Goal: Information Seeking & Learning: Learn about a topic

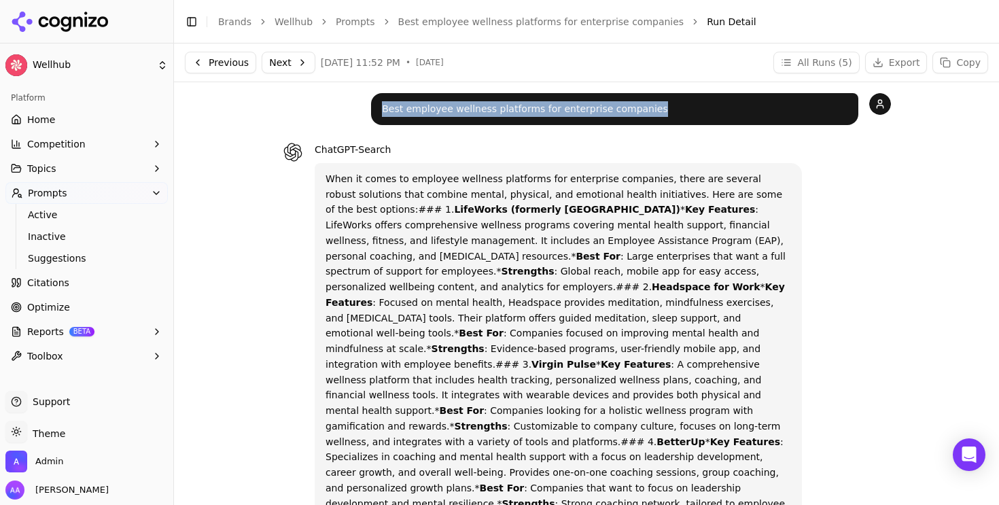
scroll to position [662, 0]
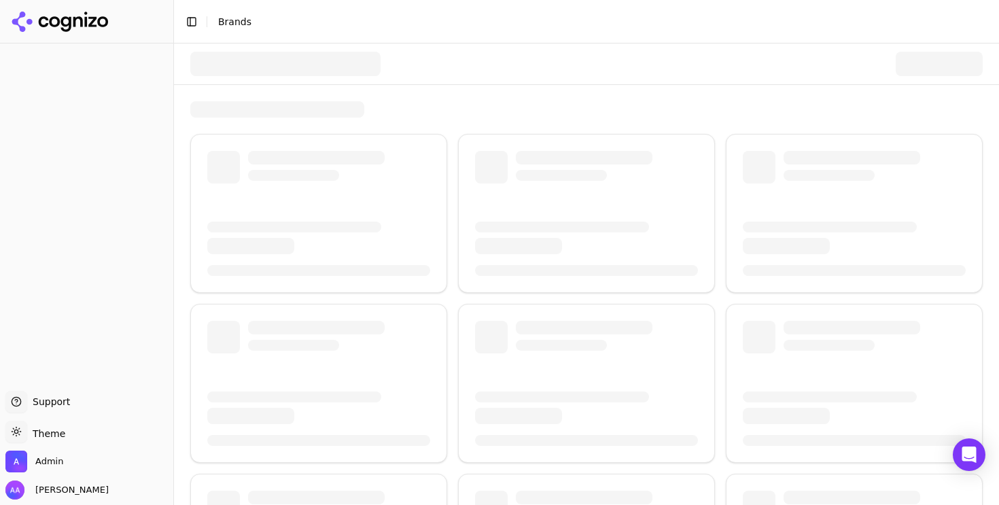
click at [248, 68] on div at bounding box center [285, 64] width 190 height 24
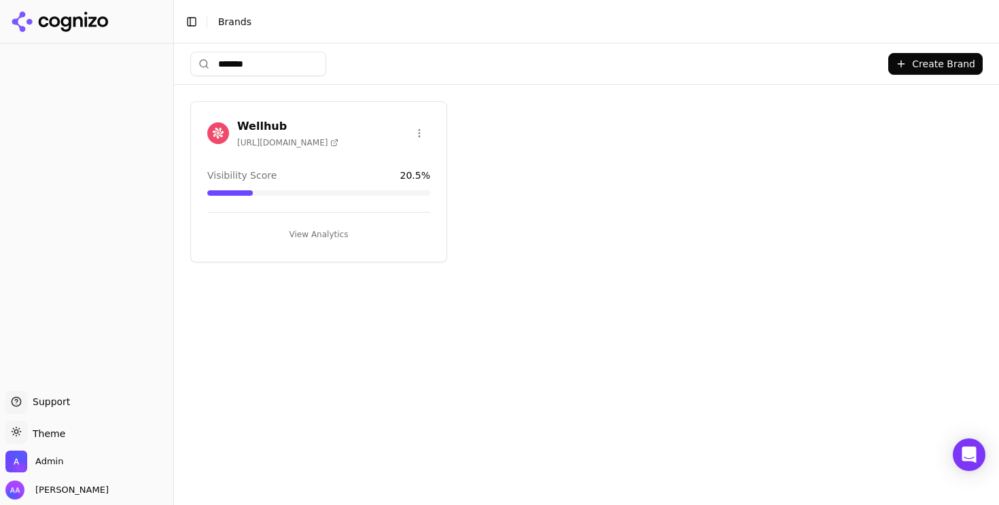
type input "*******"
click at [201, 137] on div "Wellhub [URL][DOMAIN_NAME]" at bounding box center [318, 135] width 255 height 34
click at [217, 135] on img at bounding box center [218, 133] width 22 height 22
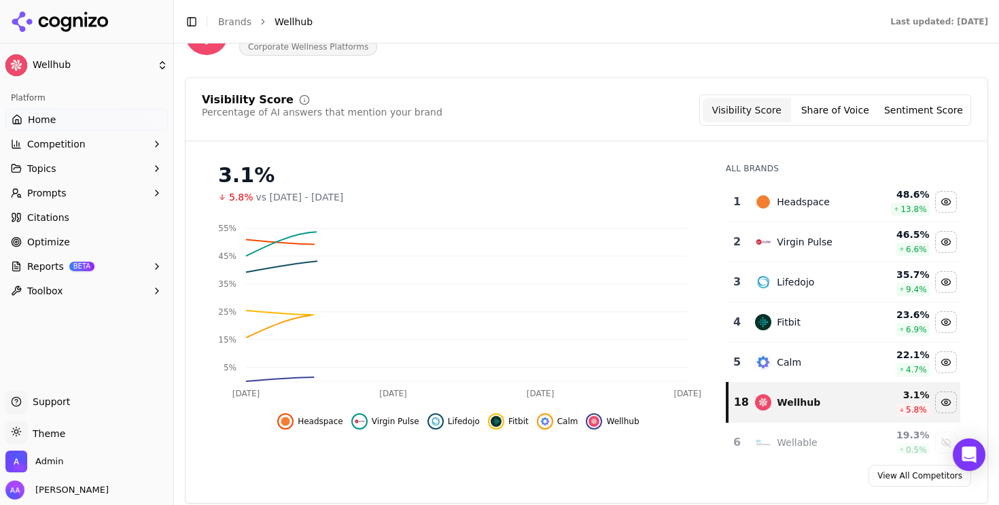
scroll to position [96, 0]
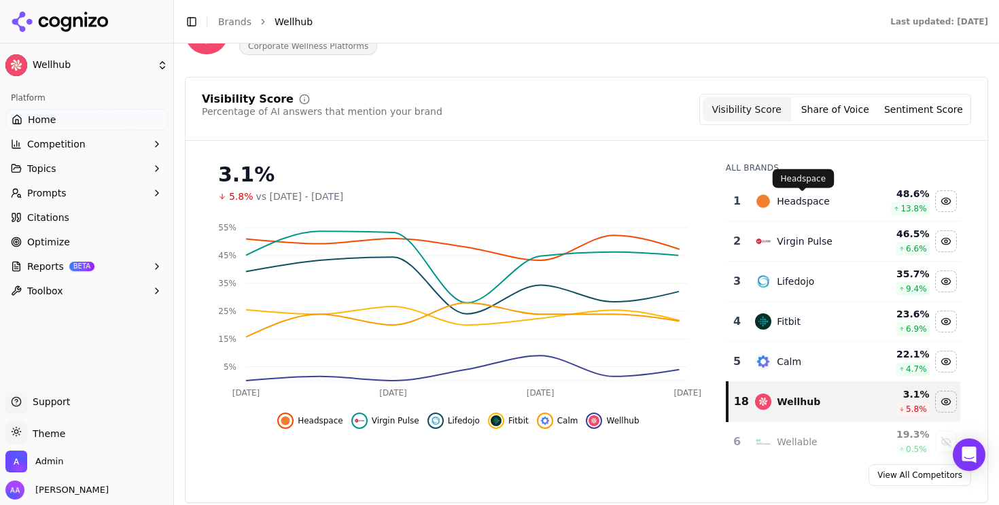
click at [826, 196] on div "Headspace" at bounding box center [803, 201] width 53 height 14
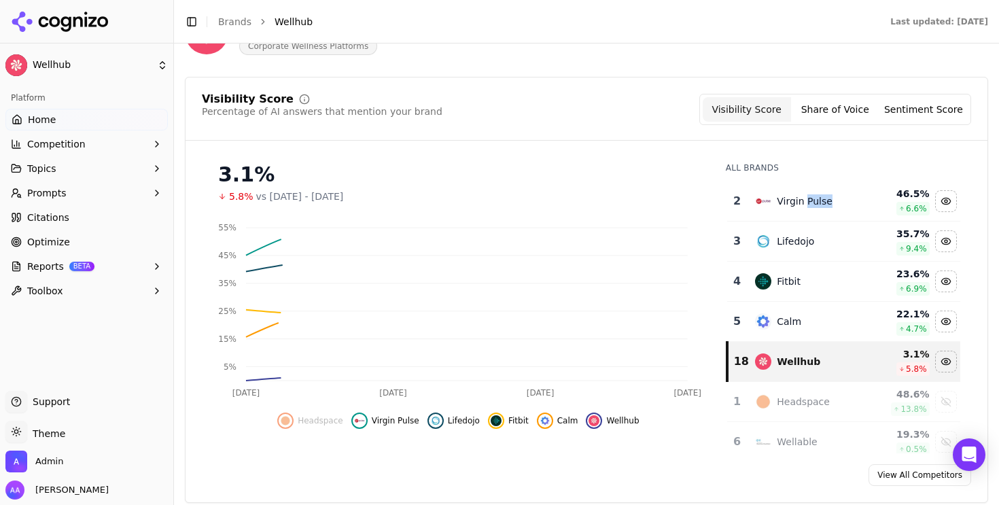
click at [826, 196] on div "Virgin Pulse" at bounding box center [805, 201] width 56 height 14
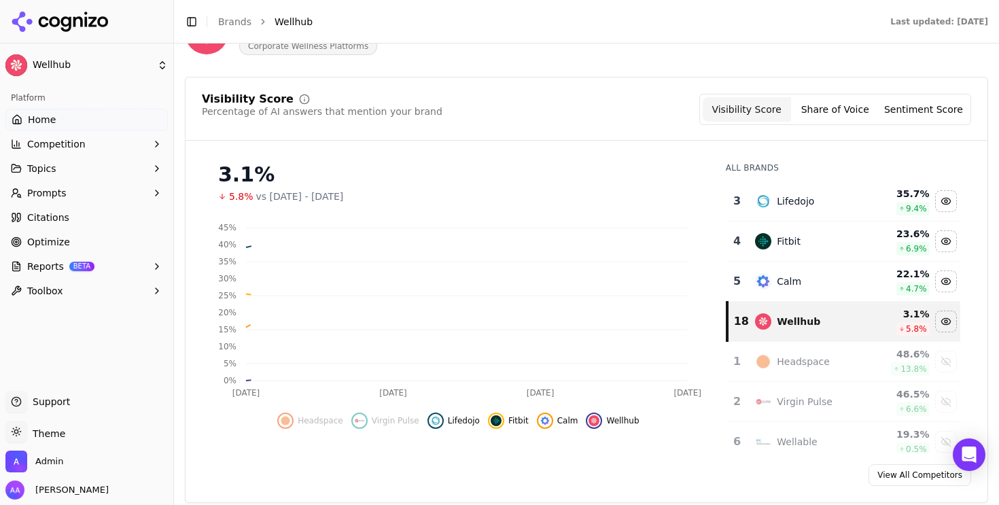
click at [826, 196] on div "Lifedojo" at bounding box center [807, 201] width 105 height 16
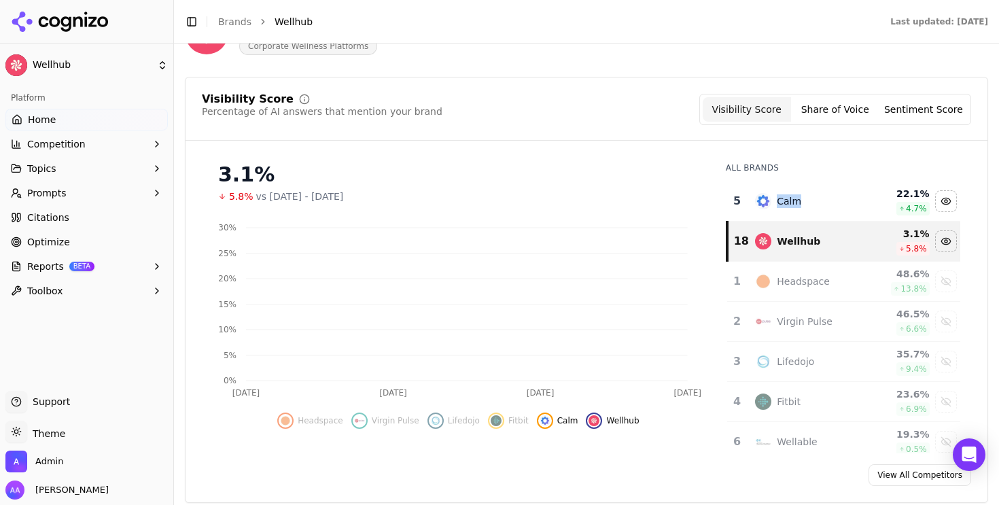
click at [826, 196] on div "Calm" at bounding box center [807, 201] width 105 height 16
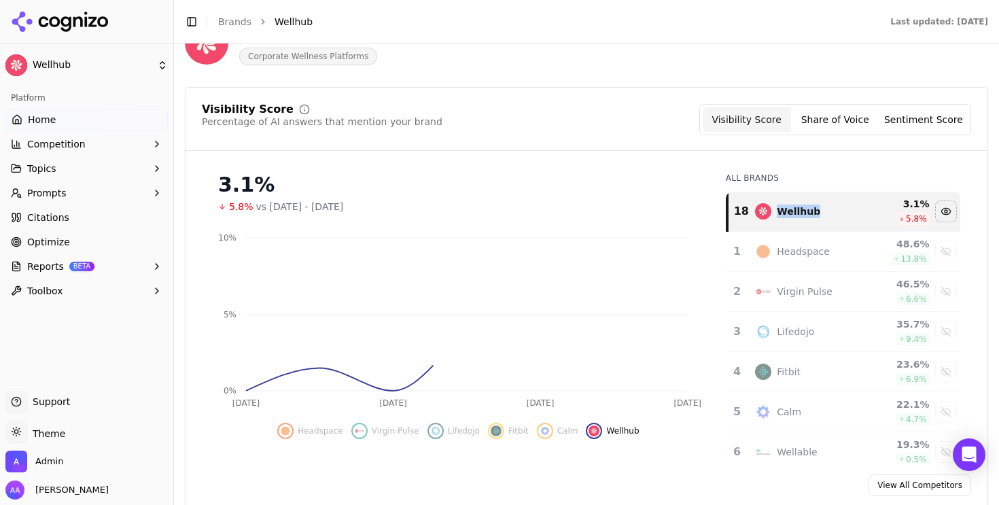
scroll to position [0, 0]
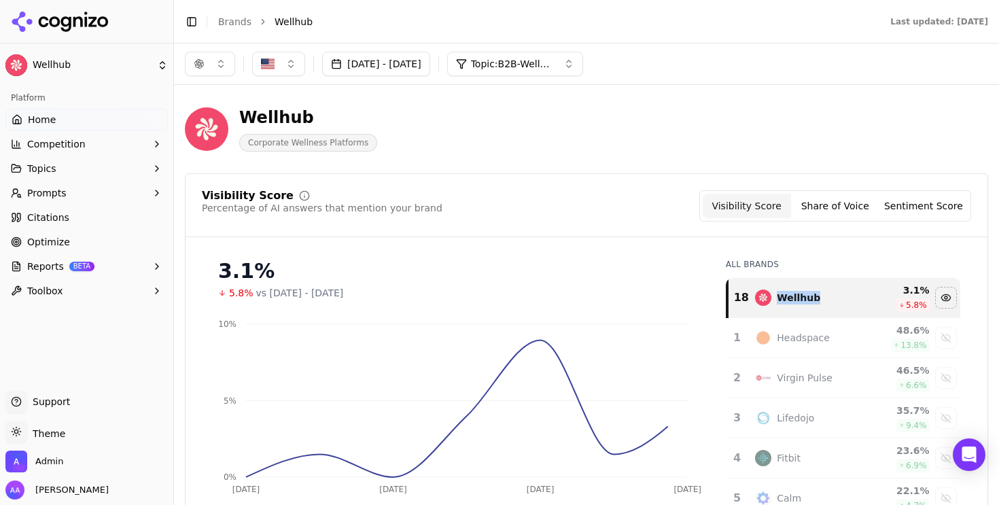
click at [216, 58] on button "button" at bounding box center [210, 64] width 50 height 24
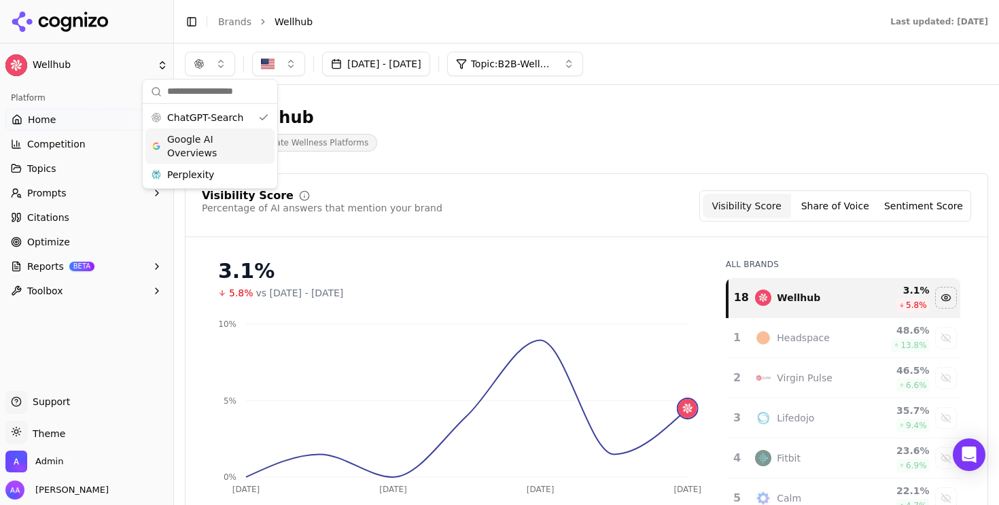
click at [218, 135] on span "Google AI Overviews" at bounding box center [210, 145] width 86 height 27
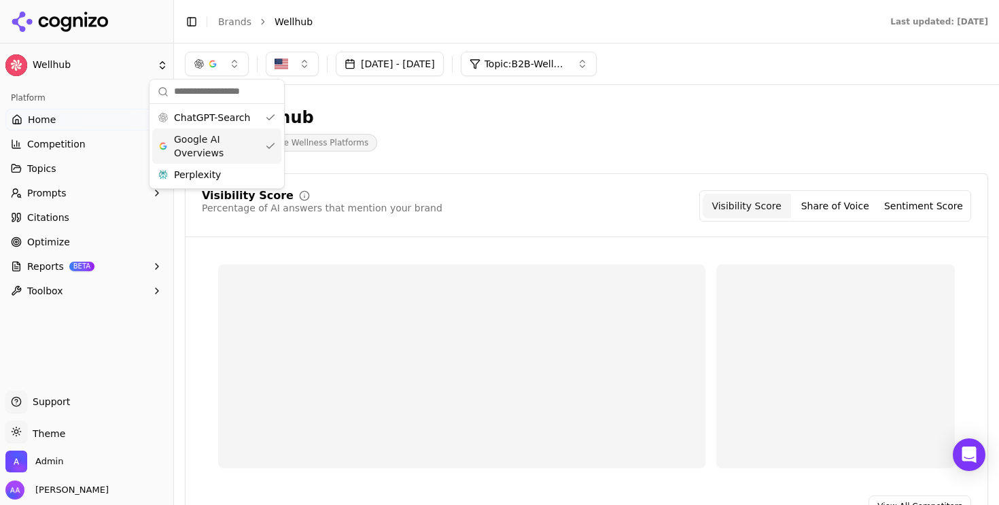
click at [218, 167] on div "Perplexity" at bounding box center [216, 175] width 129 height 22
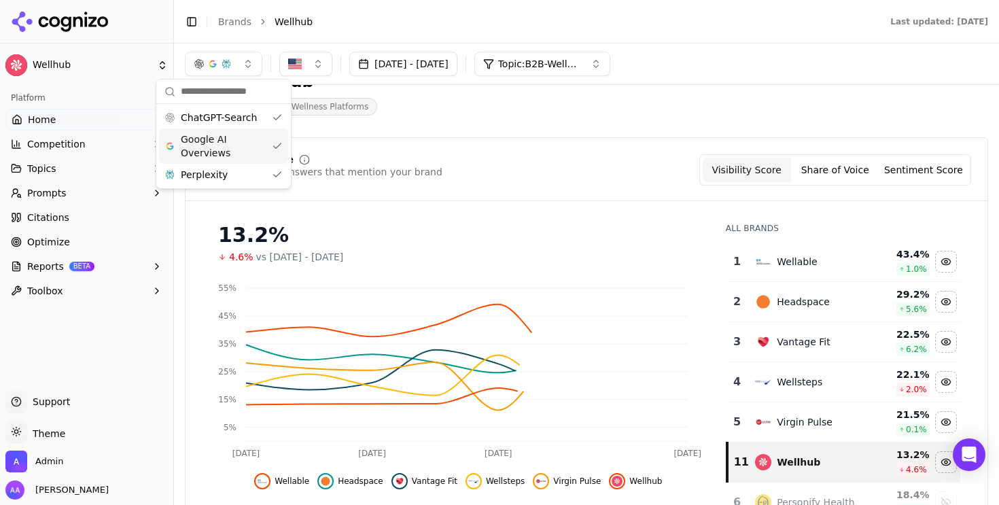
scroll to position [48, 0]
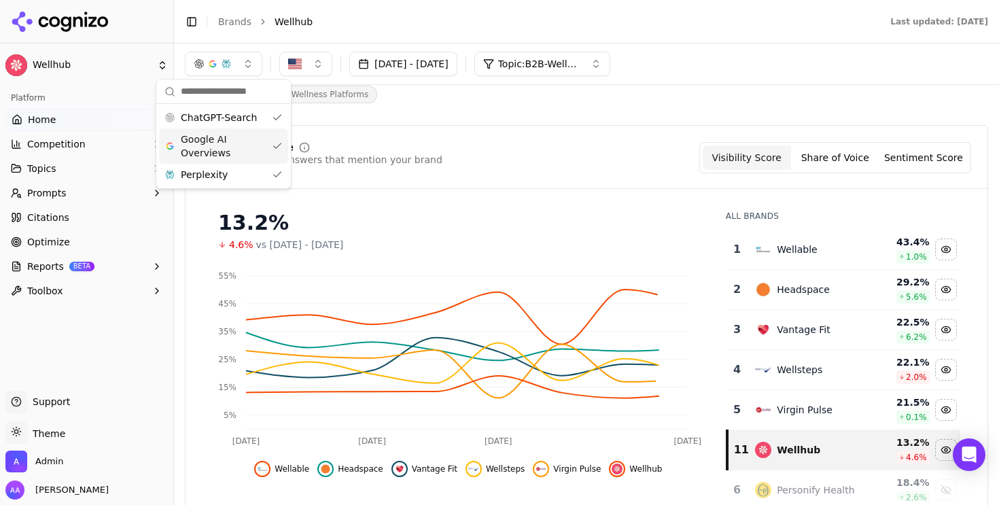
click at [785, 257] on div "Wellable" at bounding box center [807, 249] width 105 height 16
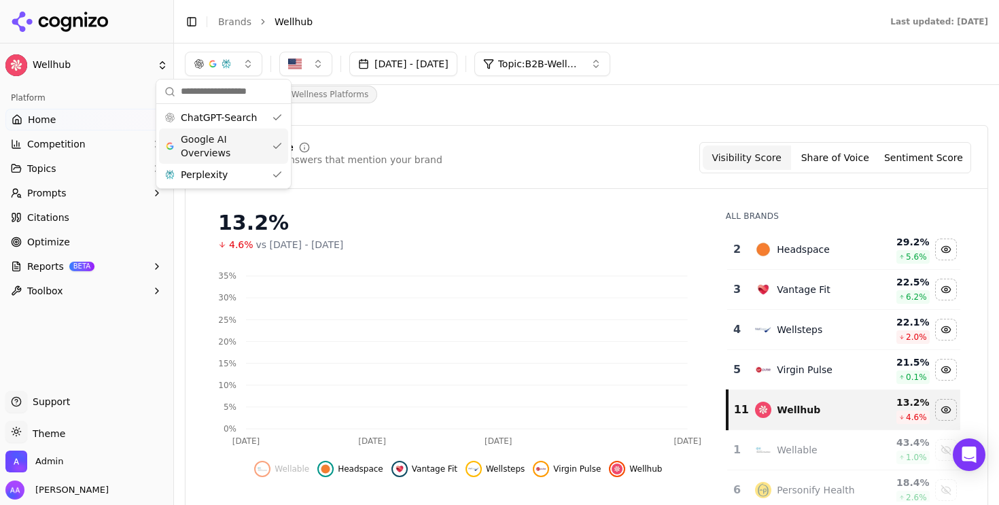
click at [785, 257] on div "Headspace" at bounding box center [807, 249] width 105 height 16
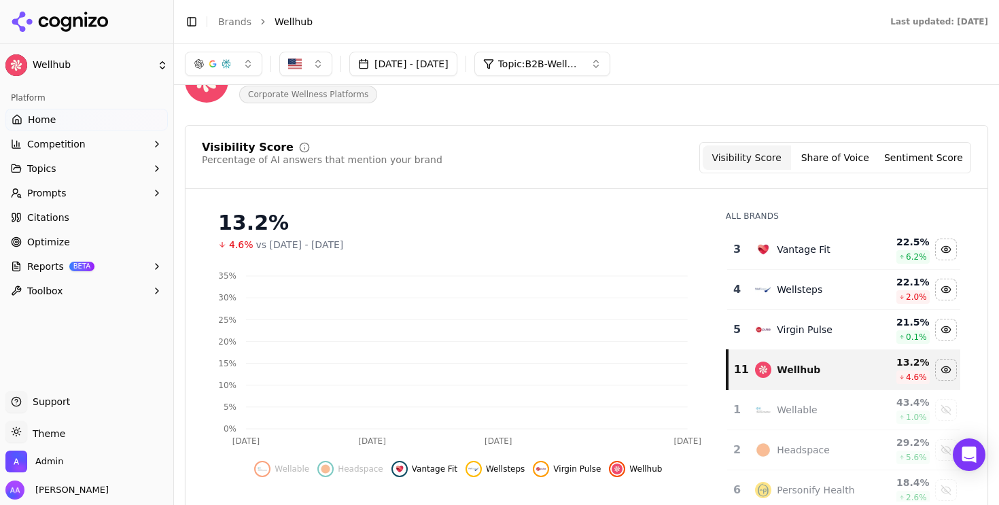
click at [785, 257] on div "Vantage Fit" at bounding box center [807, 249] width 105 height 16
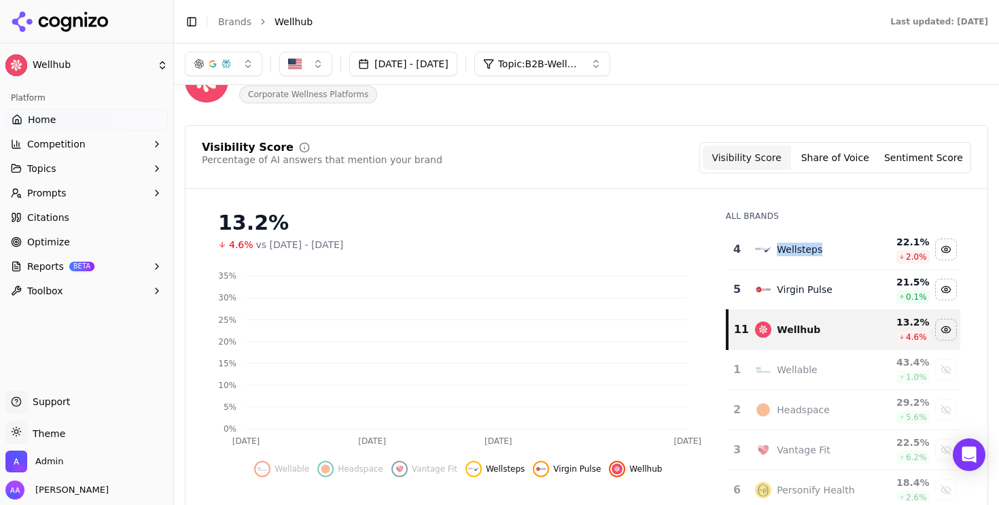
click at [785, 257] on div "Wellsteps" at bounding box center [807, 249] width 105 height 16
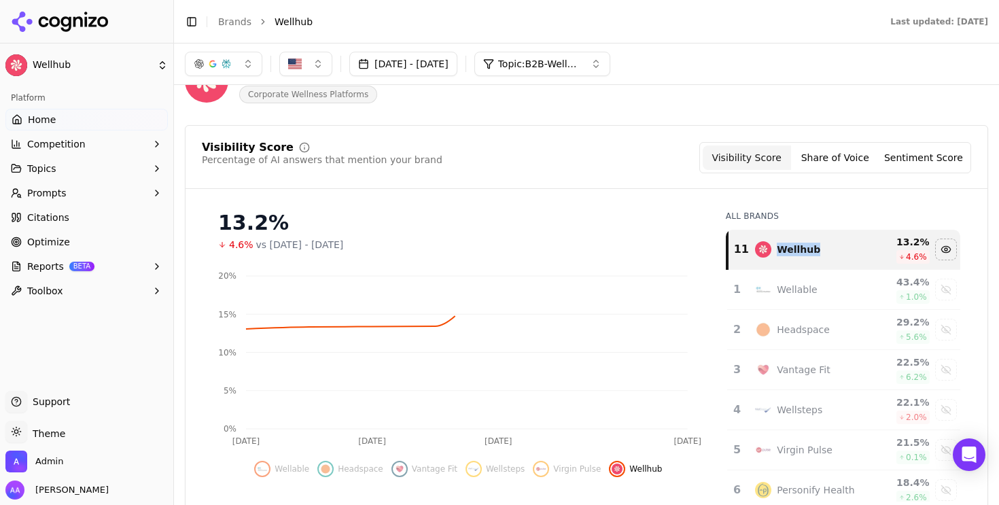
click at [455, 75] on button "Sep 19, 2025 - Sep 26, 2025" at bounding box center [403, 64] width 108 height 24
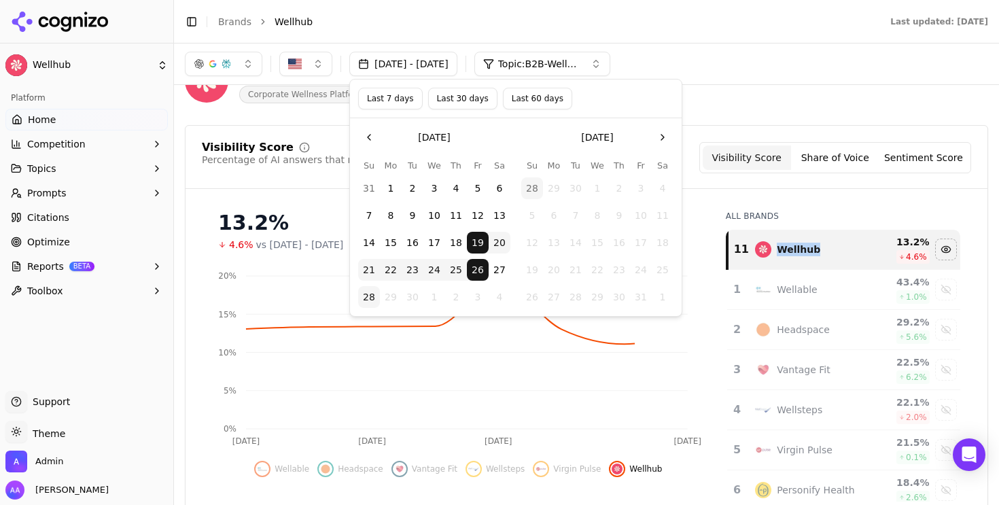
click at [471, 96] on button "Last 30 days" at bounding box center [462, 99] width 69 height 22
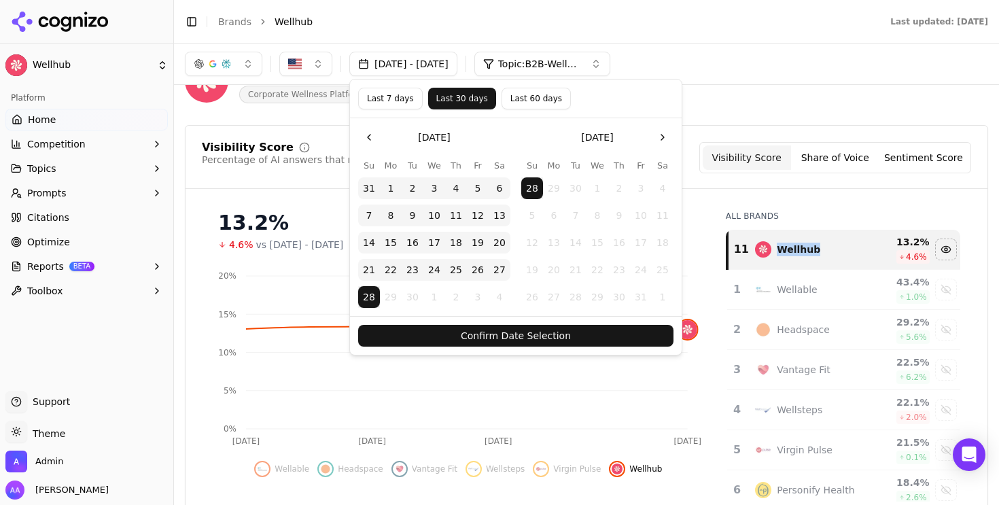
click at [535, 336] on button "Confirm Date Selection" at bounding box center [515, 336] width 315 height 22
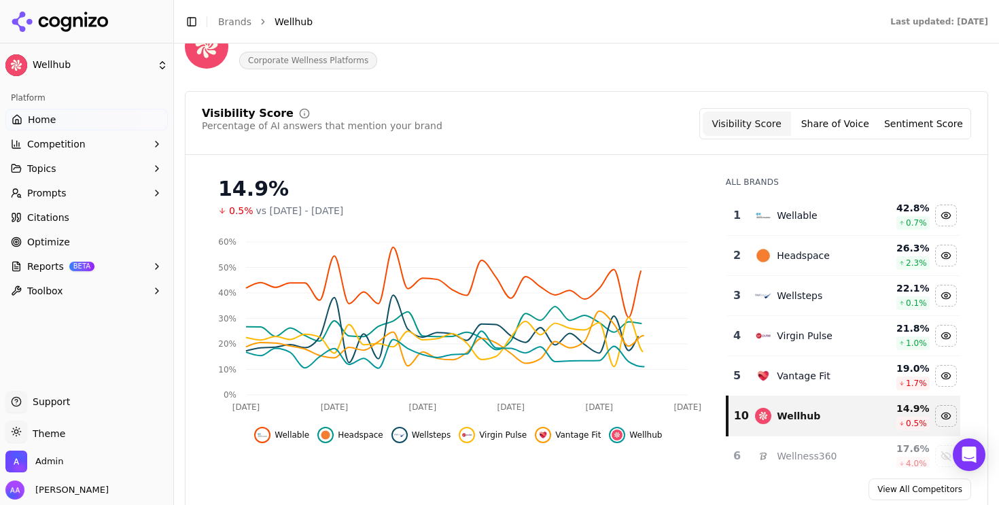
scroll to position [101, 0]
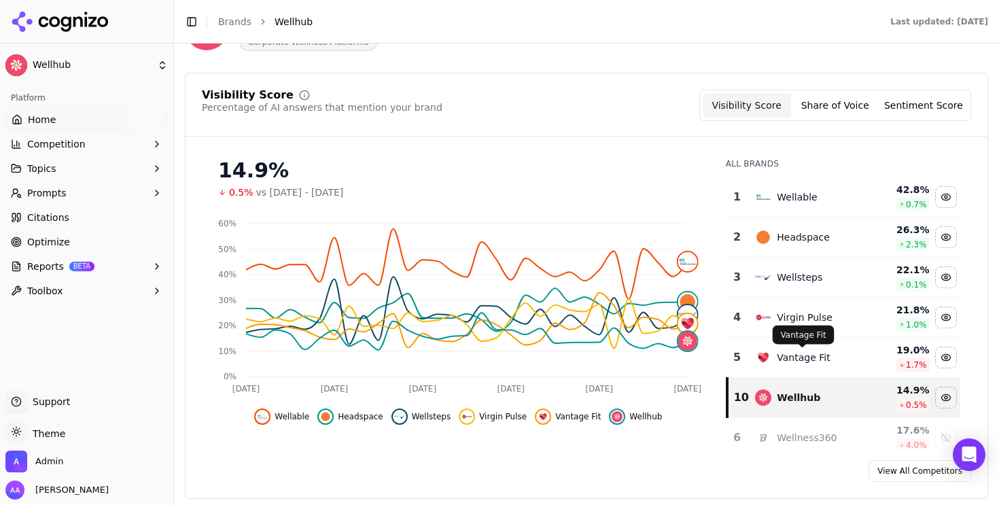
click at [800, 355] on div "Vantage Fit" at bounding box center [803, 358] width 53 height 14
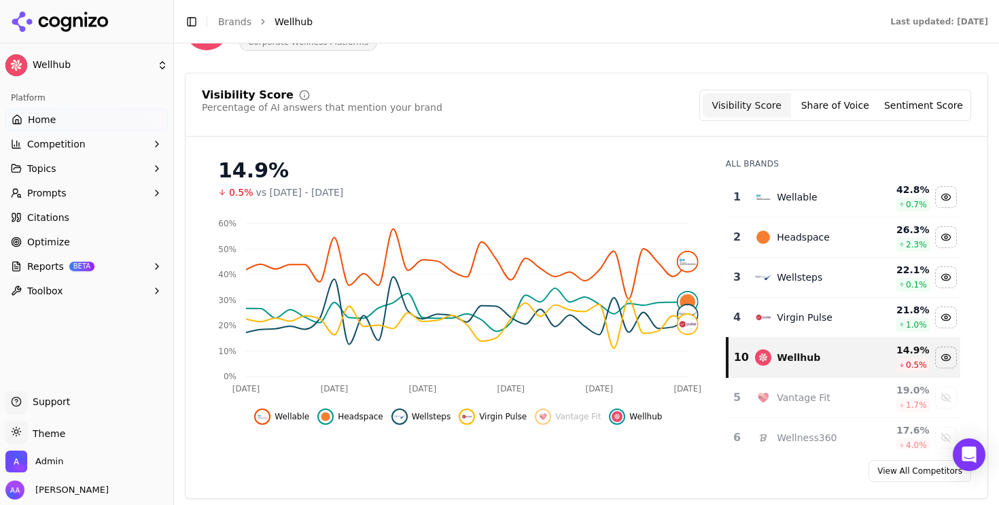
click at [794, 305] on td "Virgin Pulse" at bounding box center [807, 318] width 121 height 40
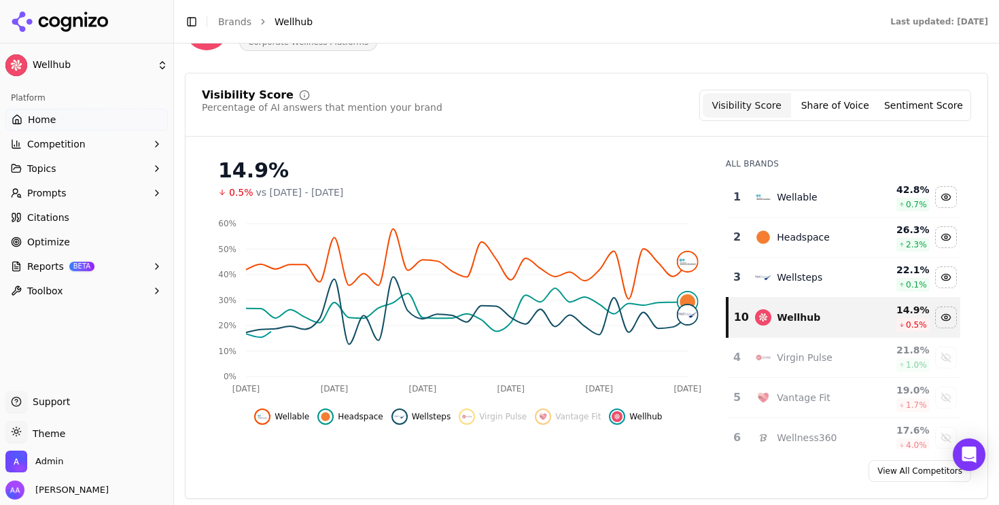
click at [796, 278] on div "Wellsteps" at bounding box center [800, 277] width 46 height 14
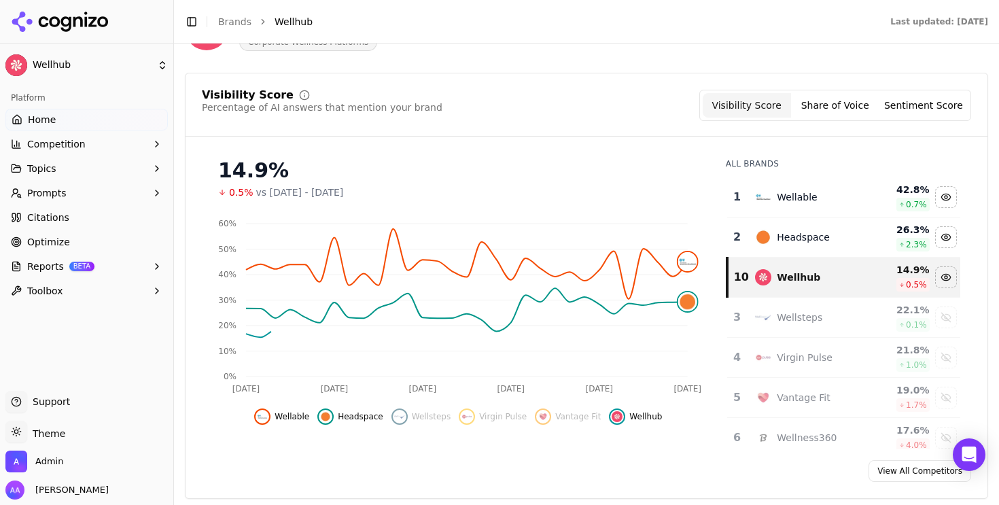
click at [795, 241] on div "Headspace" at bounding box center [803, 237] width 53 height 14
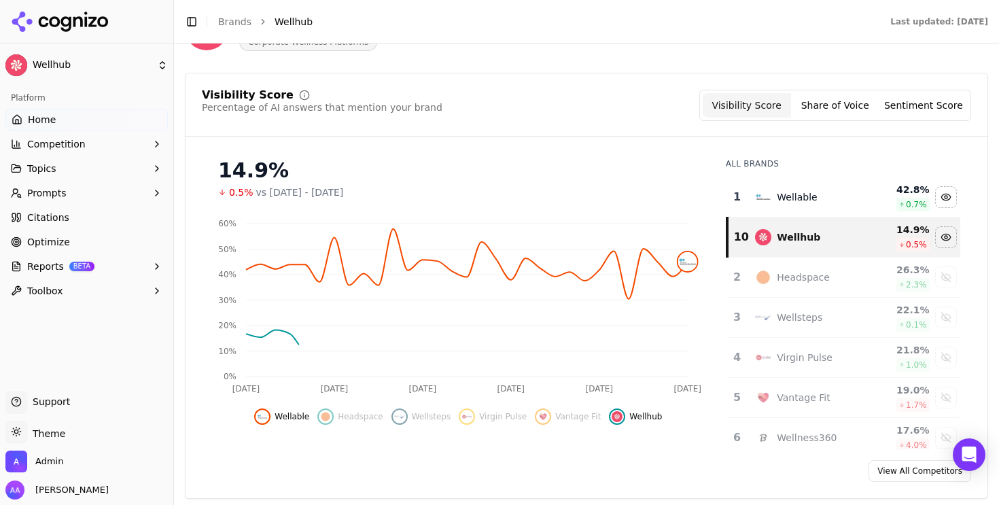
click at [795, 216] on td "Wellable" at bounding box center [807, 197] width 121 height 40
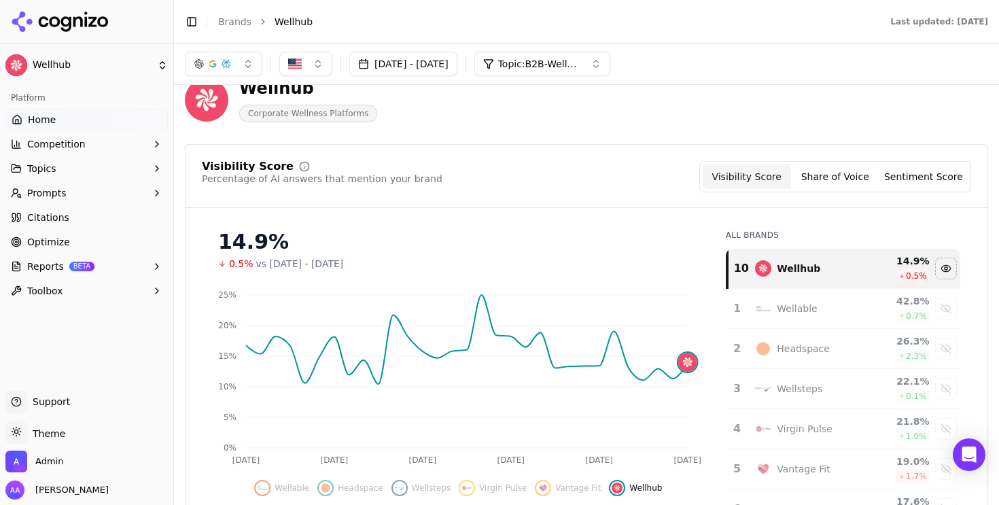
scroll to position [13, 0]
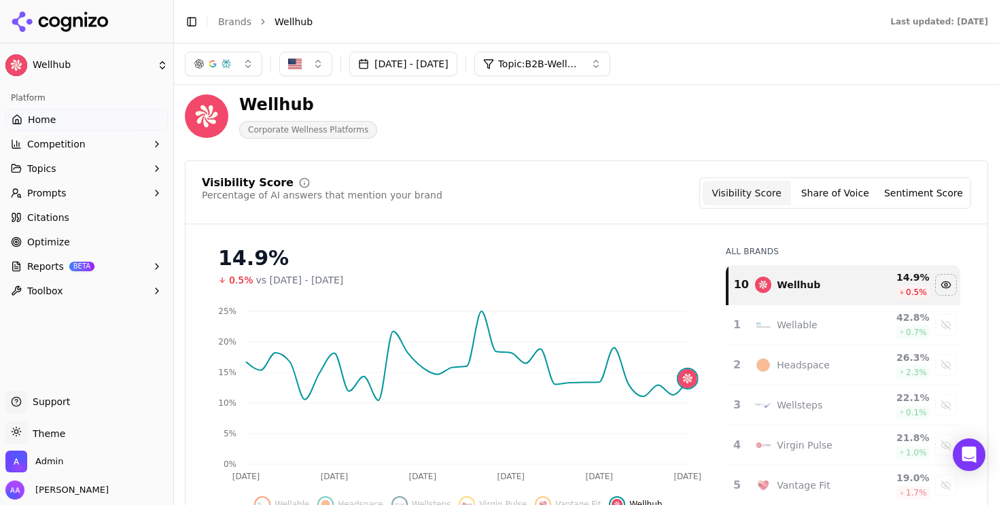
click at [230, 62] on div "button" at bounding box center [226, 63] width 11 height 11
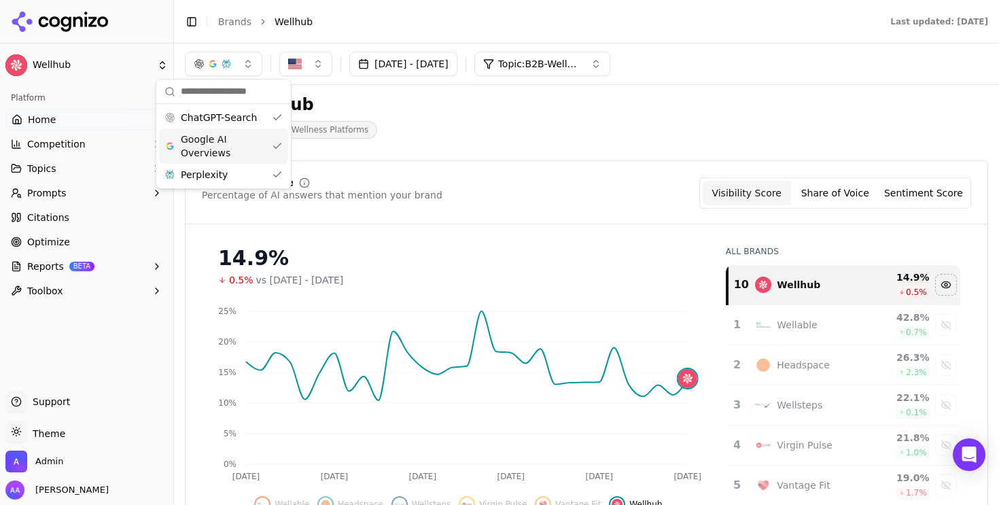
click at [238, 143] on span "Google AI Overviews" at bounding box center [224, 145] width 86 height 27
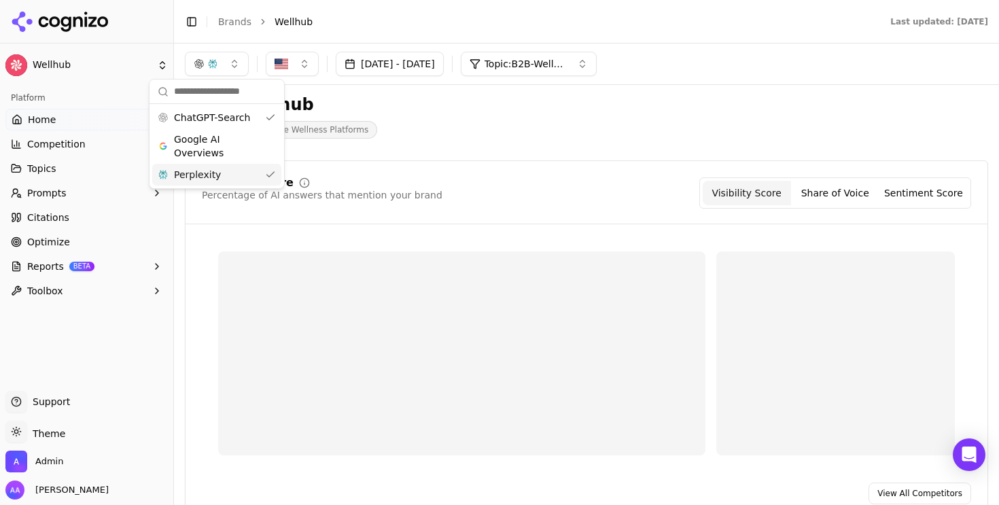
click at [236, 168] on div "Perplexity" at bounding box center [216, 175] width 129 height 22
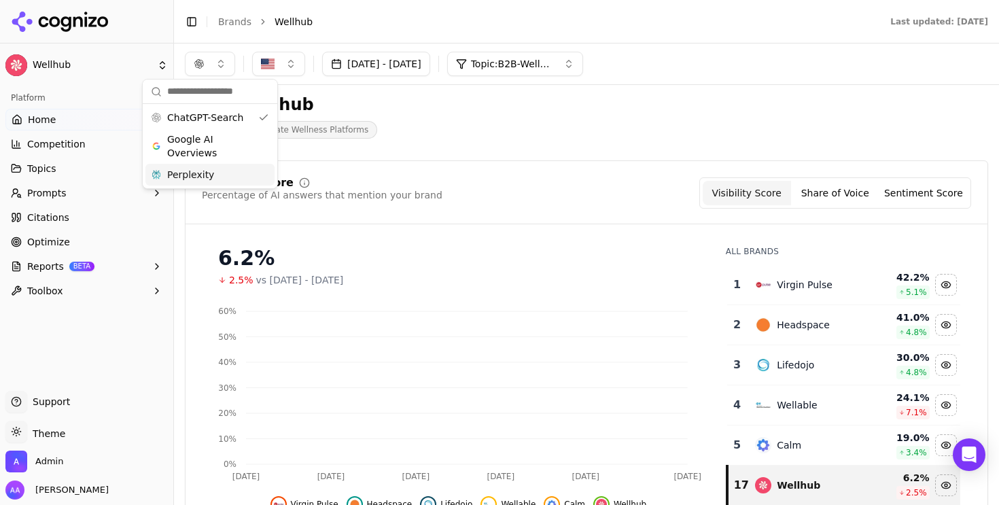
click at [551, 149] on div "Wellhub Corporate Wellness Platforms" at bounding box center [586, 116] width 803 height 67
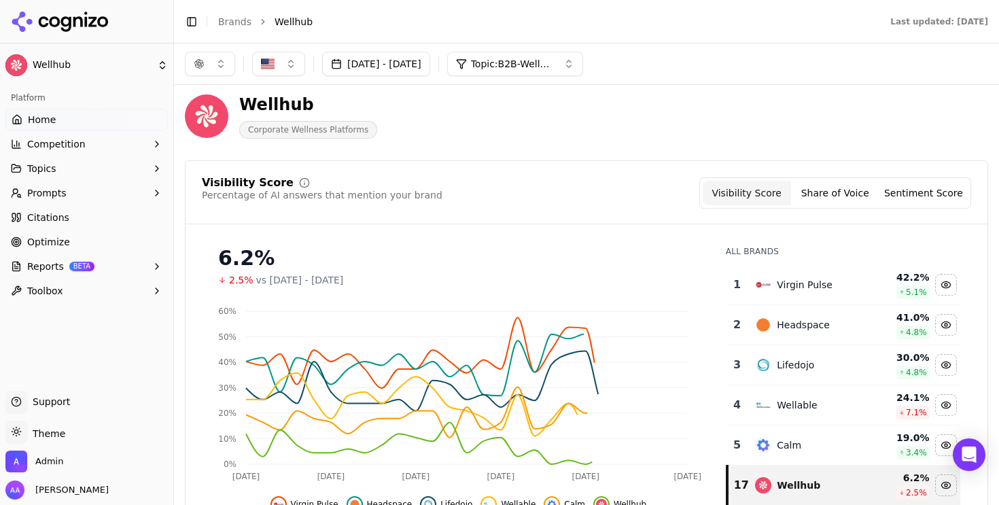
click at [817, 281] on div "Virgin Pulse" at bounding box center [805, 285] width 56 height 14
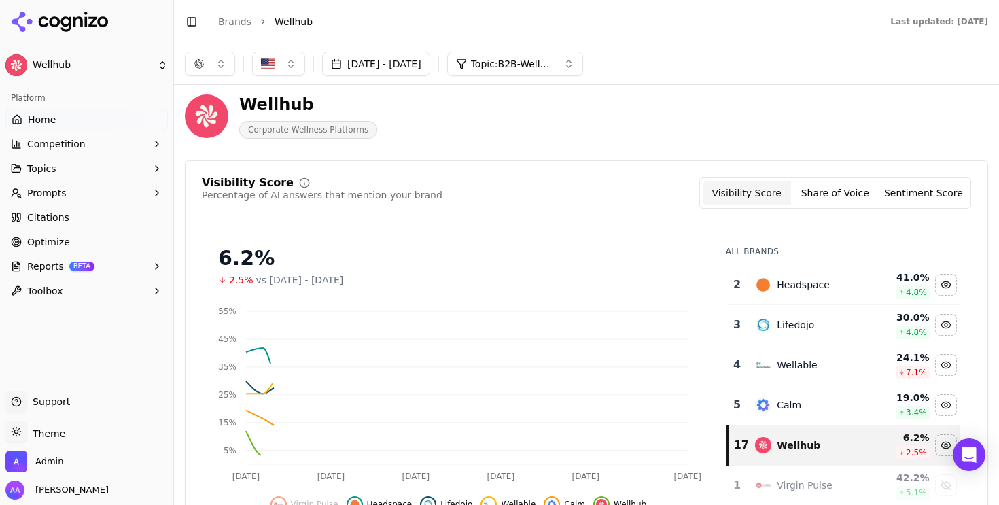
click at [817, 281] on div "Headspace" at bounding box center [803, 285] width 53 height 14
click at [817, 281] on div "Headspace" at bounding box center [807, 285] width 105 height 16
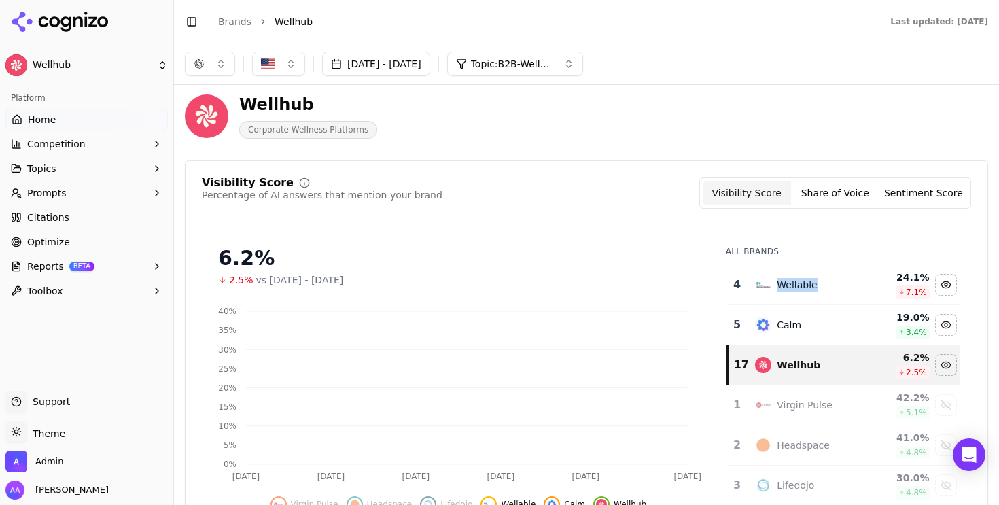
click at [817, 281] on div "Wellable" at bounding box center [807, 285] width 105 height 16
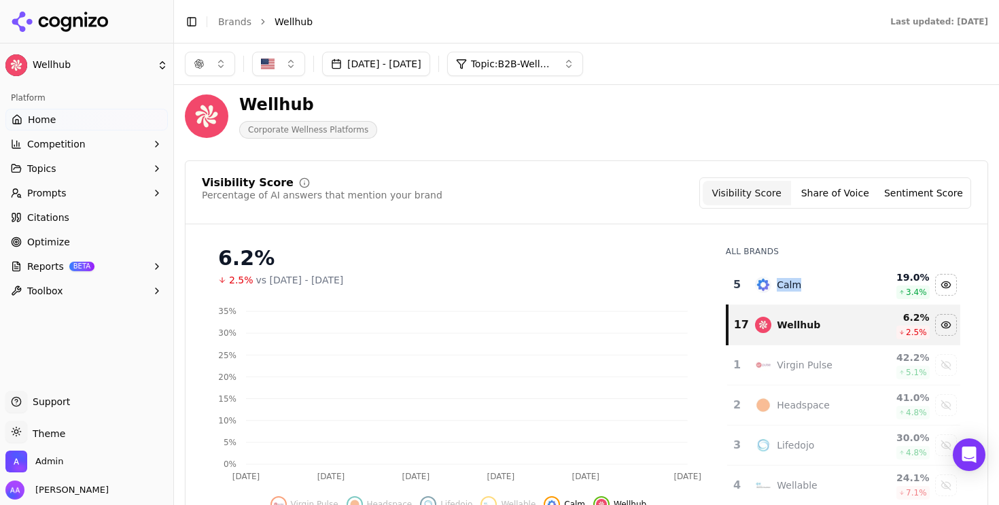
click at [817, 281] on div "Calm" at bounding box center [807, 285] width 105 height 16
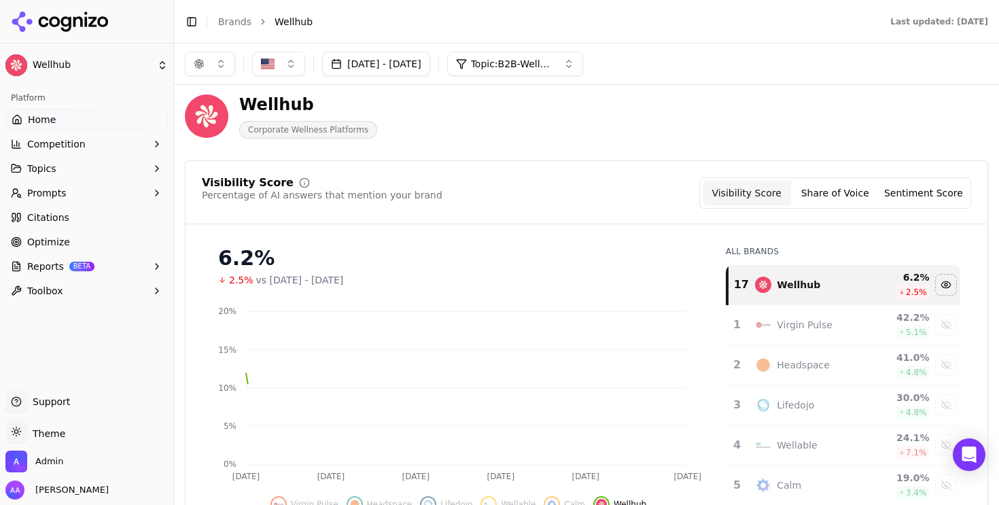
click at [529, 200] on div "Visibility Score Percentage of AI answers that mention your brand Visibility Sc…" at bounding box center [586, 192] width 769 height 31
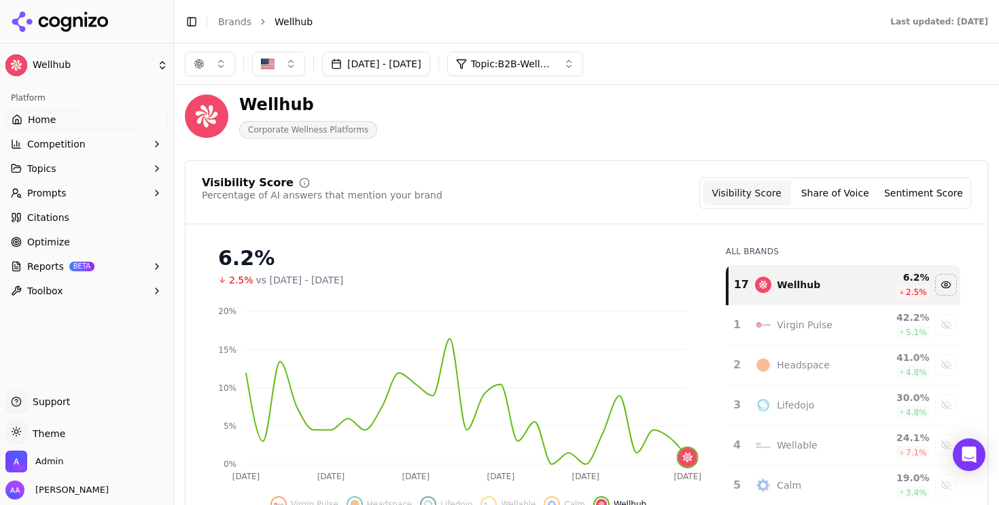
click at [221, 69] on button "button" at bounding box center [210, 64] width 50 height 24
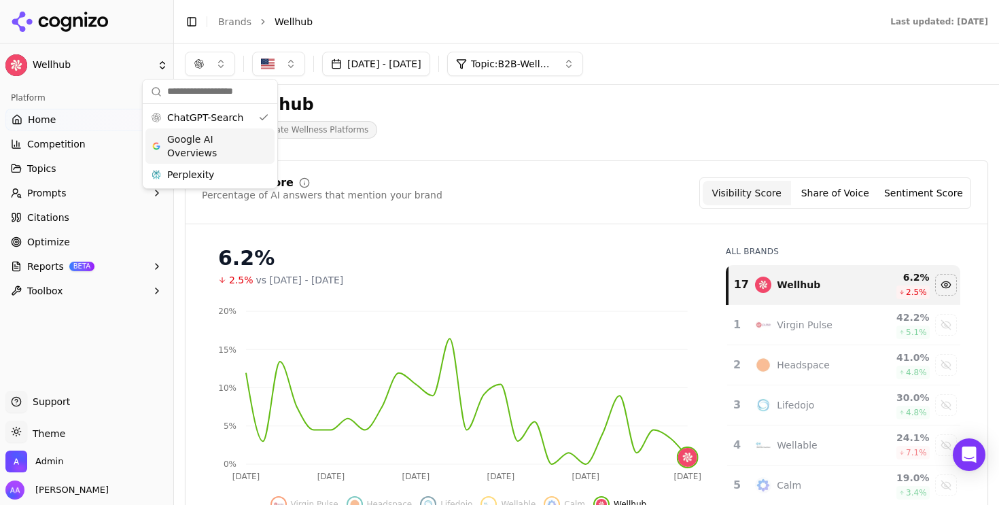
click at [224, 153] on span "Google AI Overviews" at bounding box center [210, 145] width 86 height 27
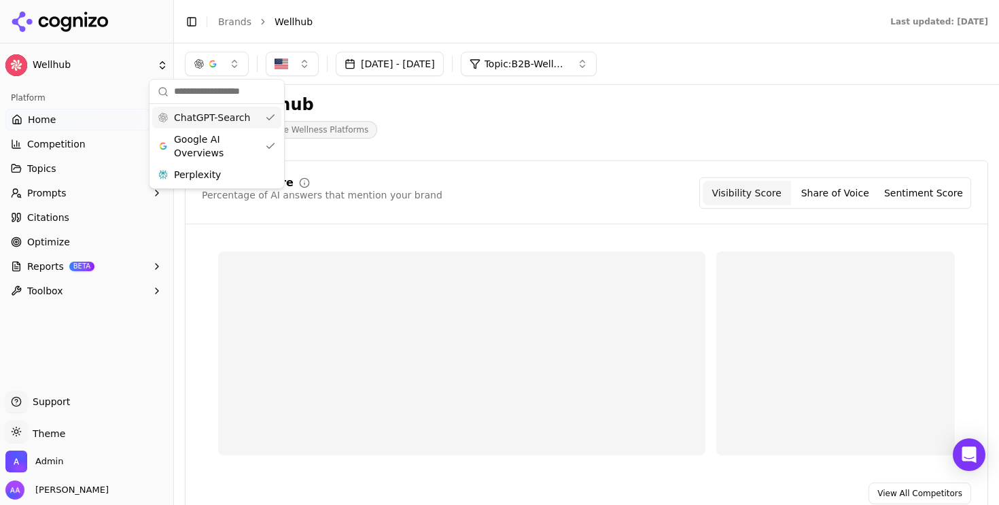
click at [227, 117] on span "ChatGPT-Search" at bounding box center [212, 118] width 76 height 14
click at [534, 156] on header "Wellhub Corporate Wellness Platforms" at bounding box center [586, 121] width 803 height 77
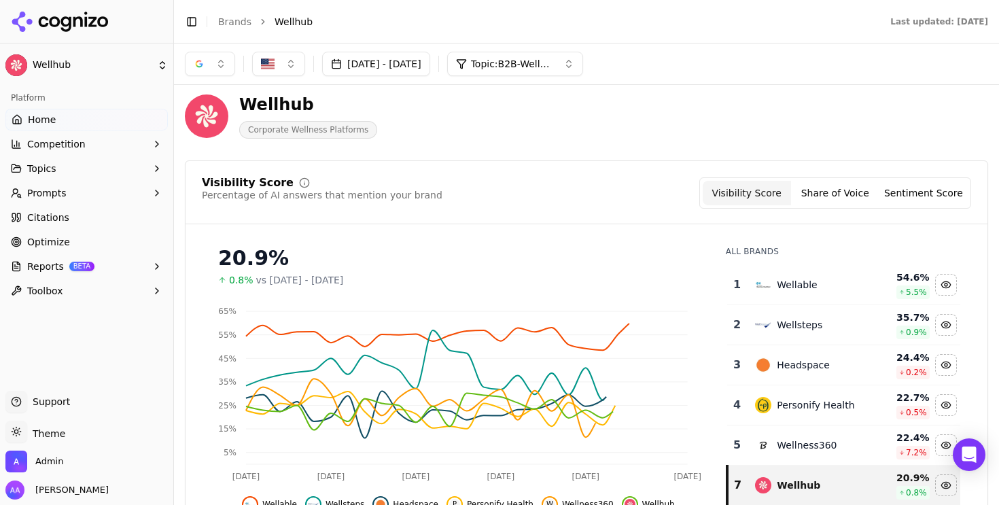
click at [800, 269] on td "Wellable" at bounding box center [807, 285] width 121 height 40
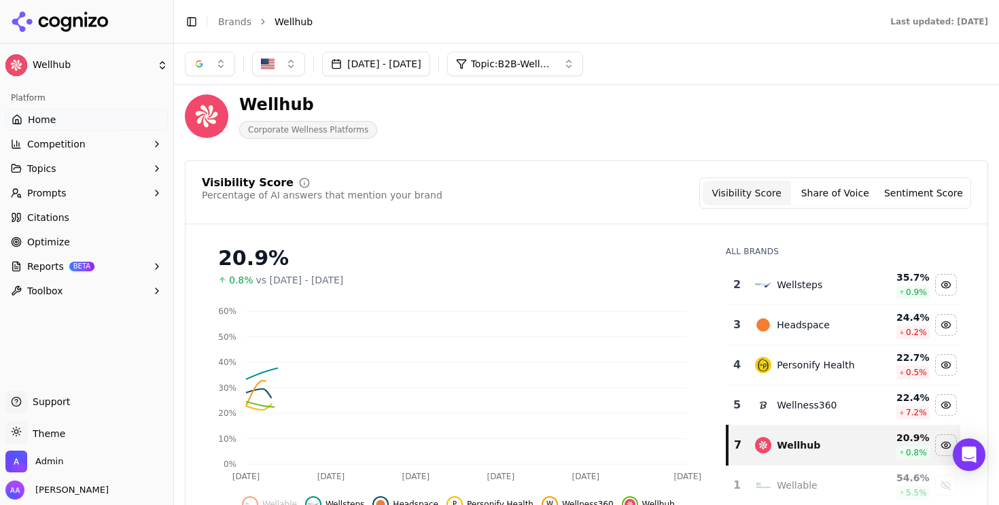
click at [800, 269] on td "Wellsteps" at bounding box center [807, 285] width 121 height 40
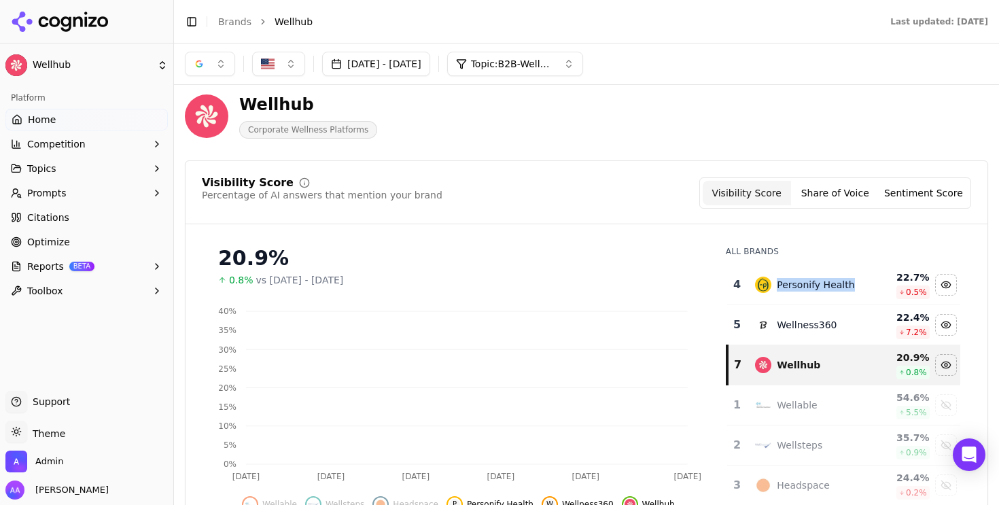
click at [800, 269] on td "Personify Health" at bounding box center [807, 285] width 121 height 40
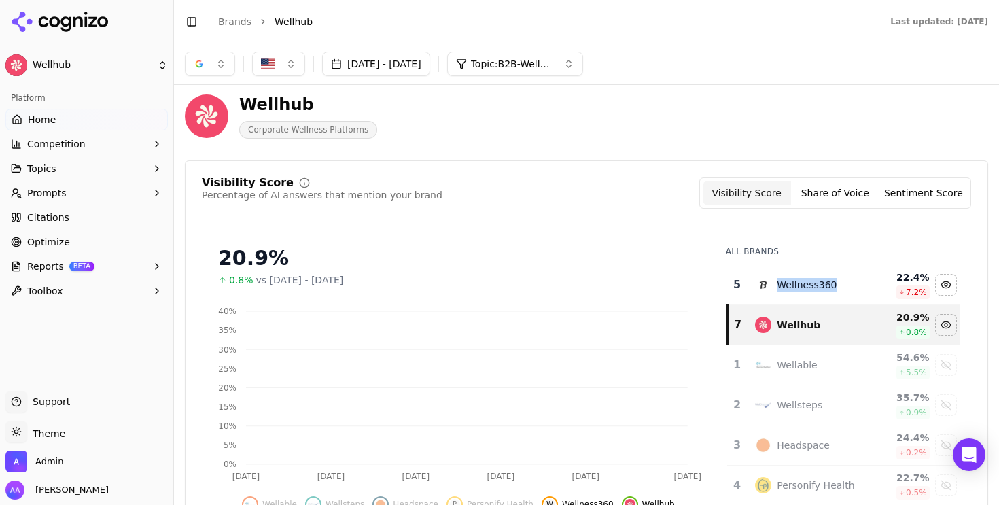
click at [800, 269] on td "Wellness360" at bounding box center [807, 285] width 121 height 40
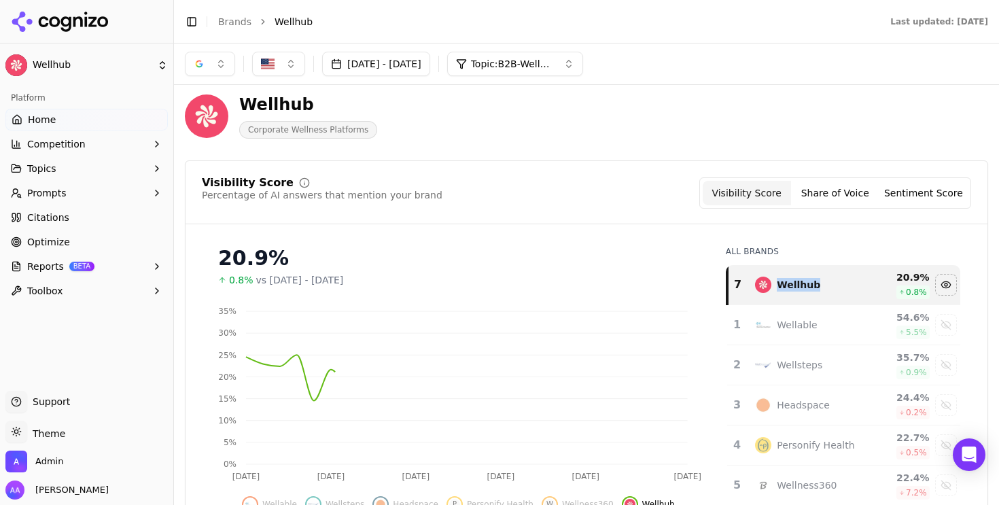
click at [565, 224] on div "Visibility Score Percentage of AI answers that mention your brand Visibility Sc…" at bounding box center [586, 200] width 802 height 47
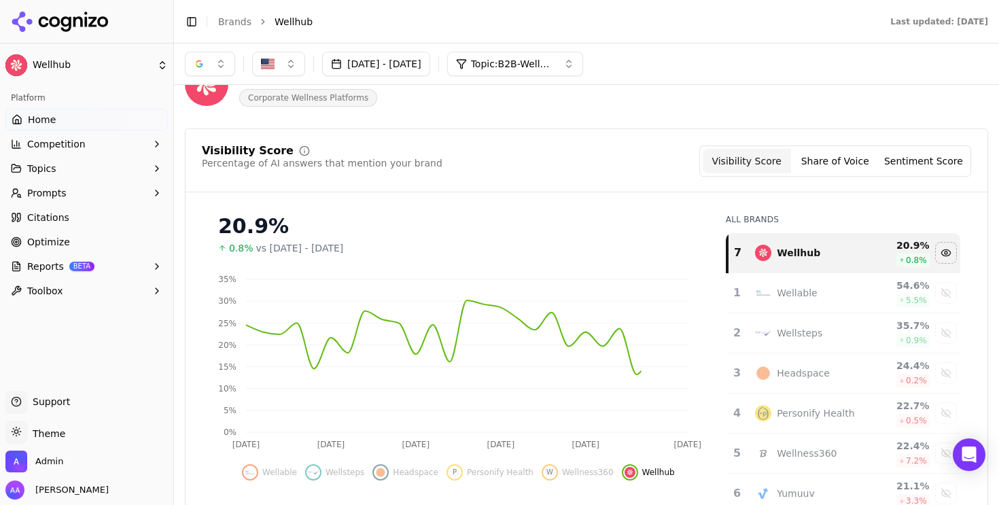
scroll to position [52, 0]
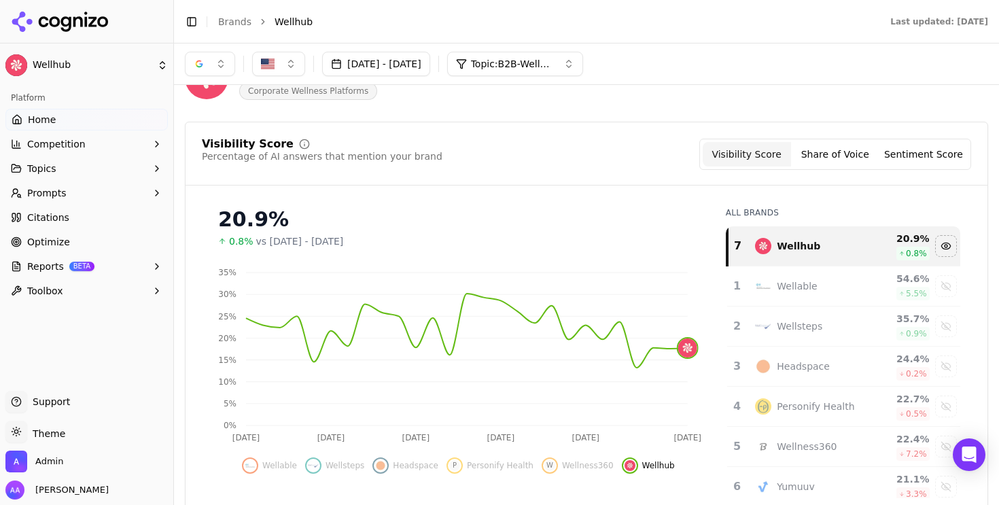
click at [209, 67] on button "button" at bounding box center [210, 64] width 50 height 24
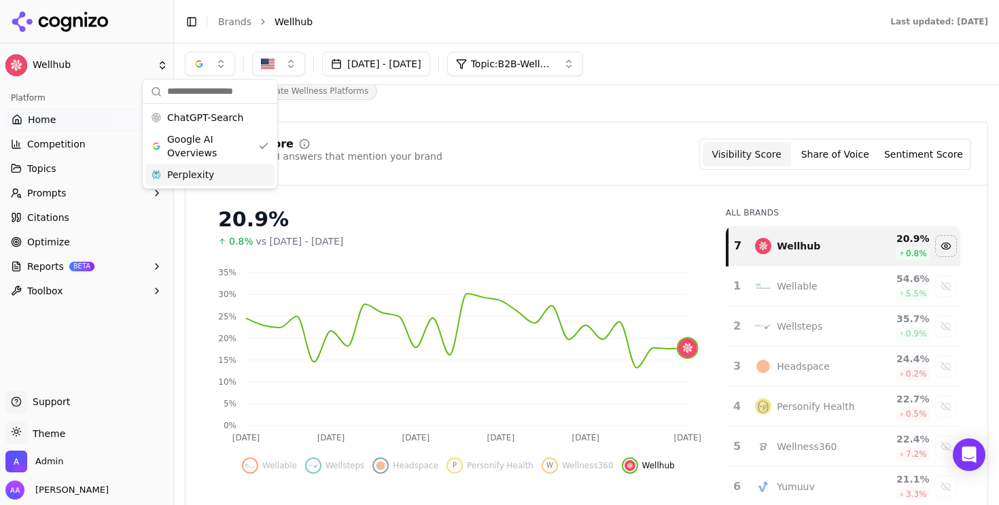
click at [214, 170] on div "Perplexity" at bounding box center [209, 175] width 129 height 22
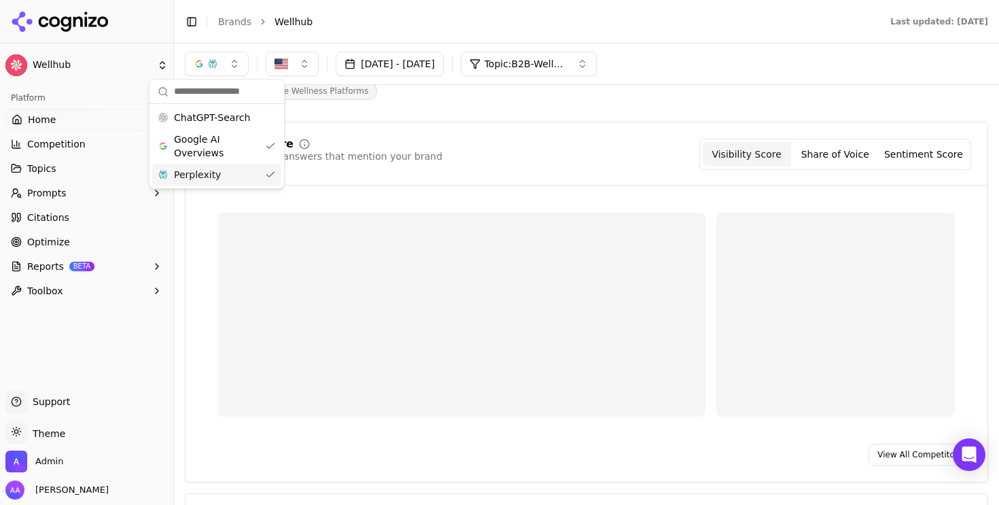
click at [216, 145] on span "Google AI Overviews" at bounding box center [217, 145] width 86 height 27
click at [490, 135] on div "Visibility Score Percentage of AI answers that mention your brand Visibility Sc…" at bounding box center [586, 302] width 803 height 361
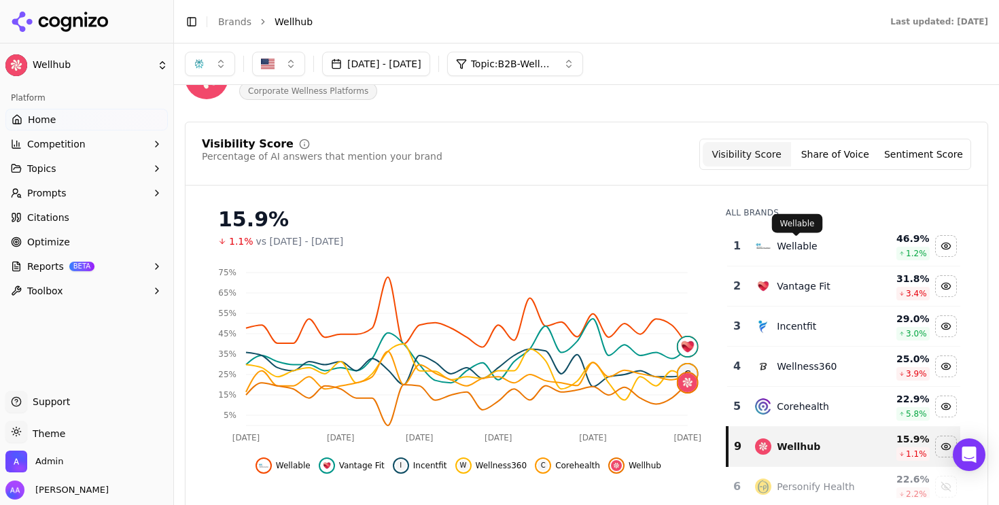
click at [810, 236] on td "Wellable" at bounding box center [807, 246] width 121 height 40
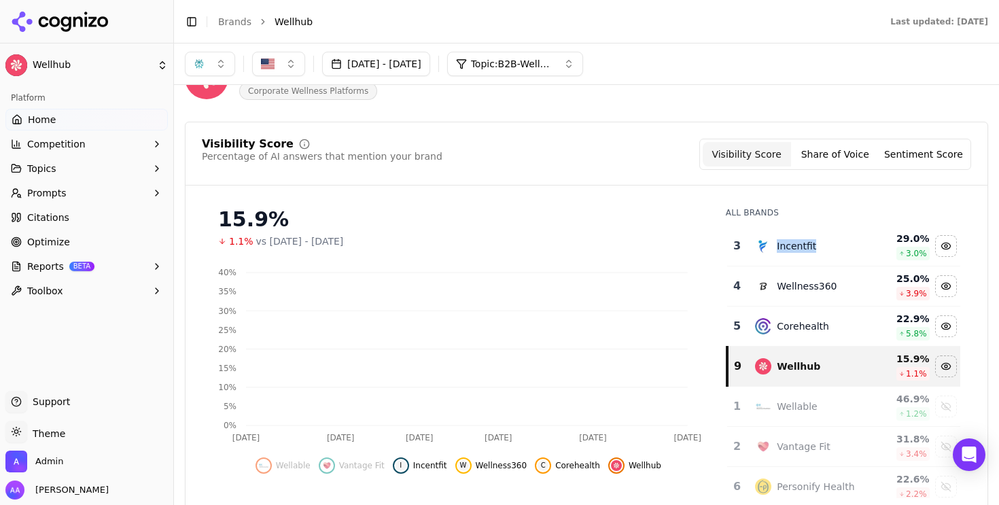
click at [810, 236] on td "Incentfit" at bounding box center [807, 246] width 121 height 40
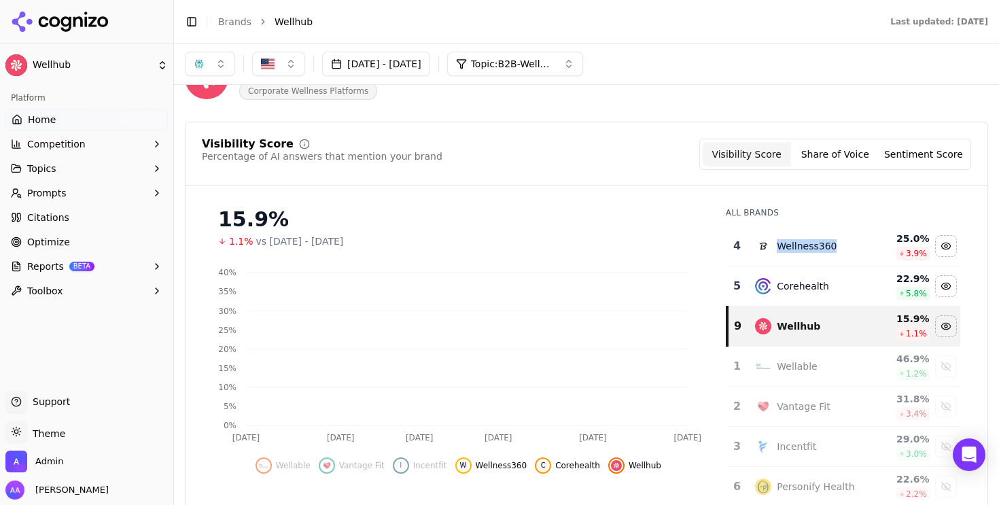
click at [810, 236] on td "Wellness360" at bounding box center [807, 246] width 121 height 40
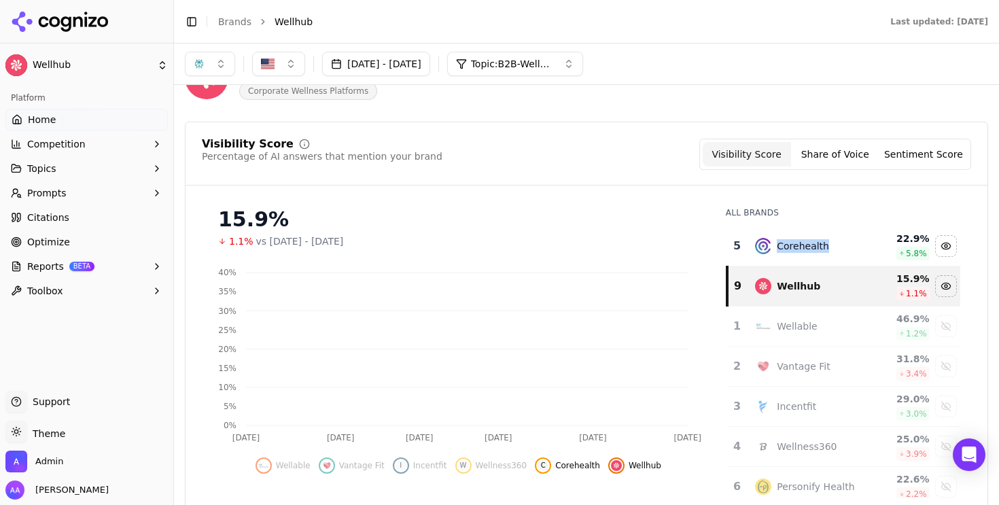
click at [810, 236] on td "Corehealth" at bounding box center [807, 246] width 121 height 40
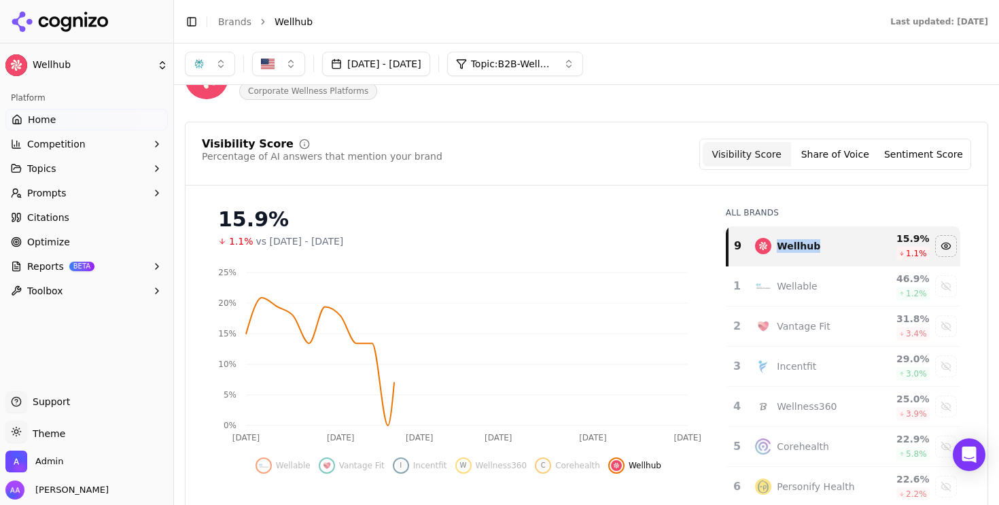
click at [605, 189] on div "Visibility Score Percentage of AI answers that mention your brand Visibility Sc…" at bounding box center [586, 335] width 803 height 426
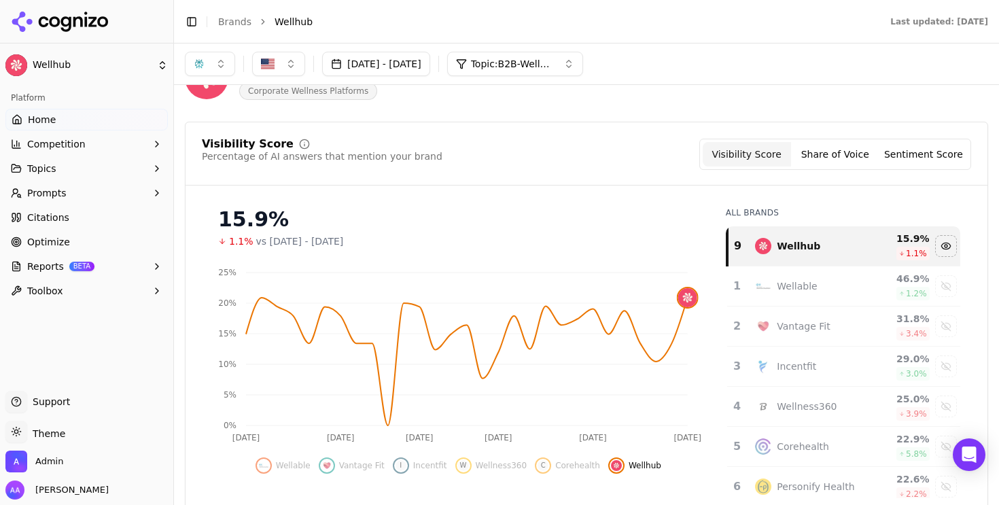
scroll to position [0, 0]
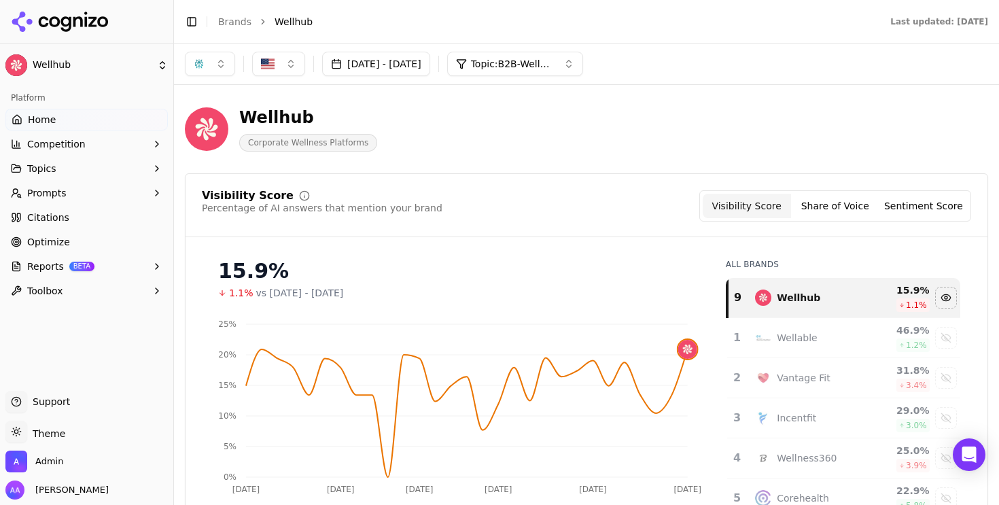
click at [77, 111] on link "Home" at bounding box center [86, 120] width 162 height 22
click at [561, 144] on div "Wellhub Corporate Wellness Platforms" at bounding box center [489, 129] width 609 height 45
